Goal: Check status

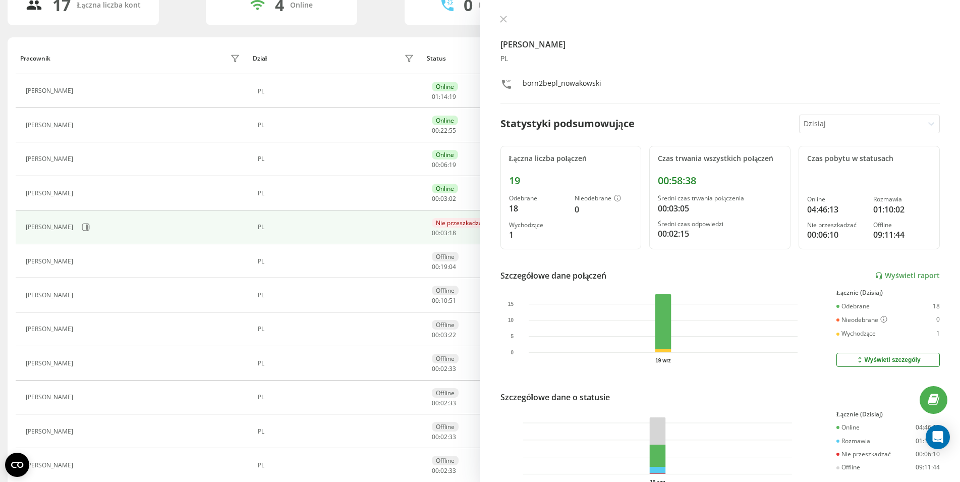
click at [496, 18] on div "[PERSON_NAME] PL born2bepl_nowakowski Statystyki podsumowujące [DATE] Łączna li…" at bounding box center [720, 241] width 480 height 482
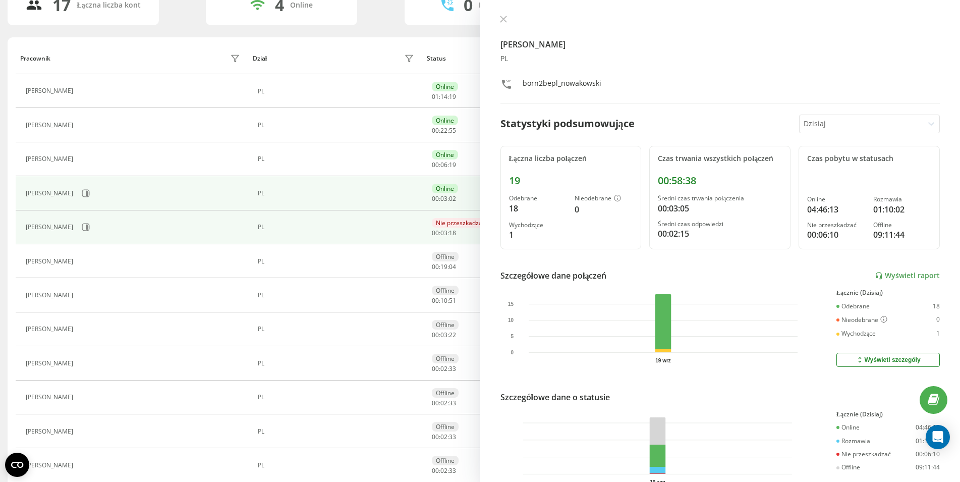
scroll to position [86, 0]
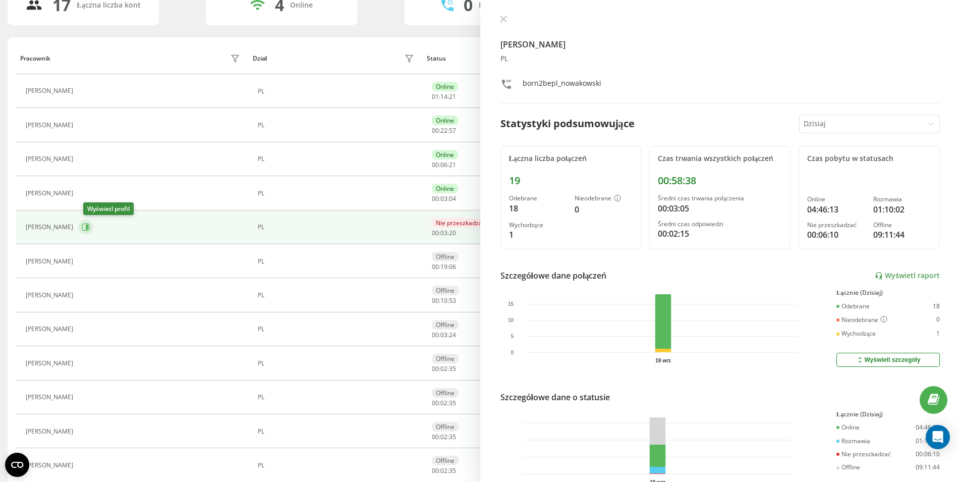
click at [88, 230] on icon at bounding box center [86, 227] width 8 height 8
click at [503, 19] on icon at bounding box center [503, 19] width 6 height 6
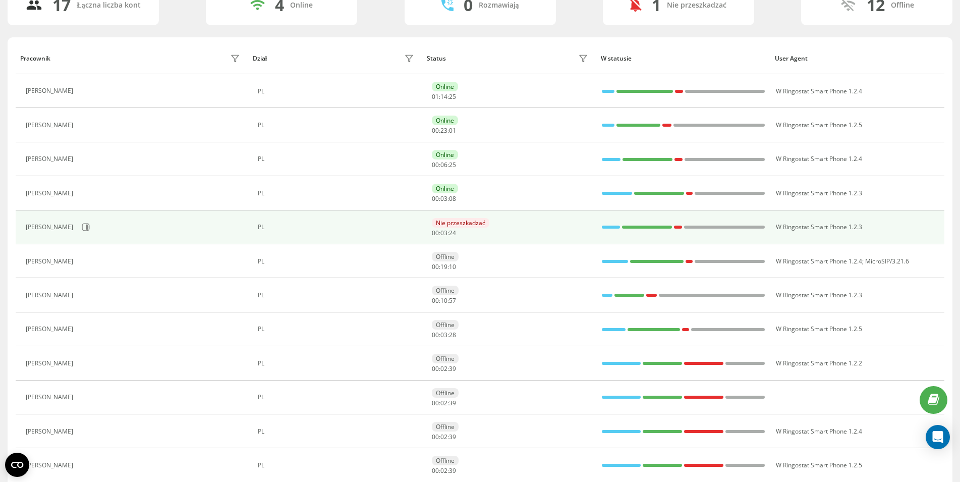
click at [83, 225] on div "[PERSON_NAME]" at bounding box center [134, 226] width 216 height 17
click at [90, 226] on icon at bounding box center [86, 227] width 8 height 8
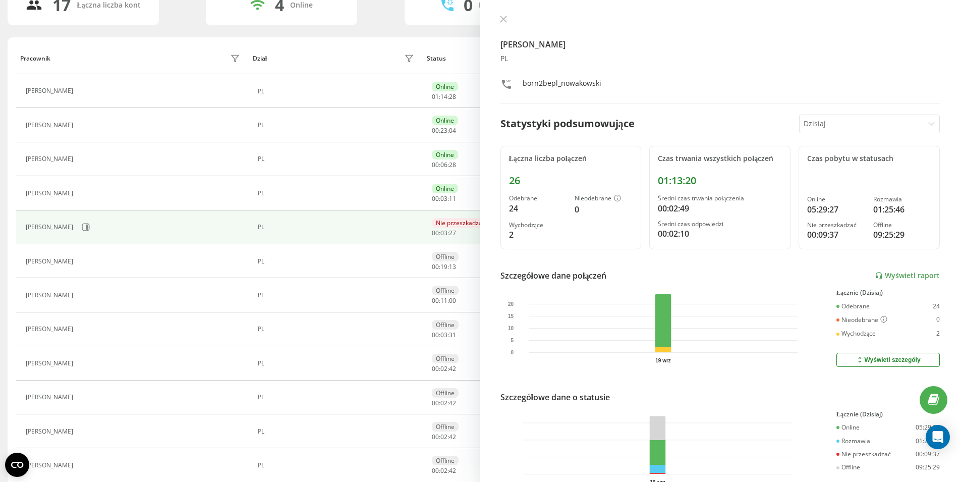
click at [503, 15] on div "[PERSON_NAME] PL born2bepl_nowakowski Statystyki podsumowujące [DATE] Łączna li…" at bounding box center [720, 241] width 480 height 482
click at [503, 23] on button at bounding box center [503, 20] width 13 height 10
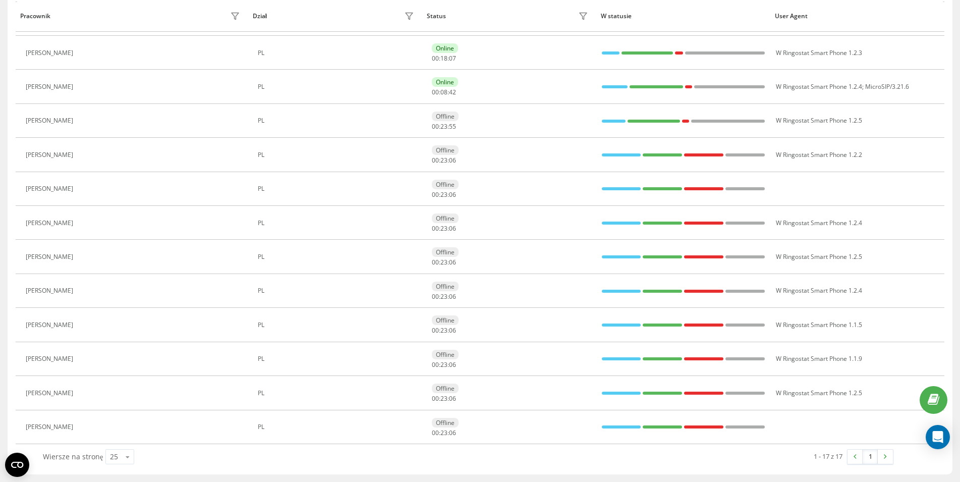
scroll to position [90, 0]
